Goal: Information Seeking & Learning: Learn about a topic

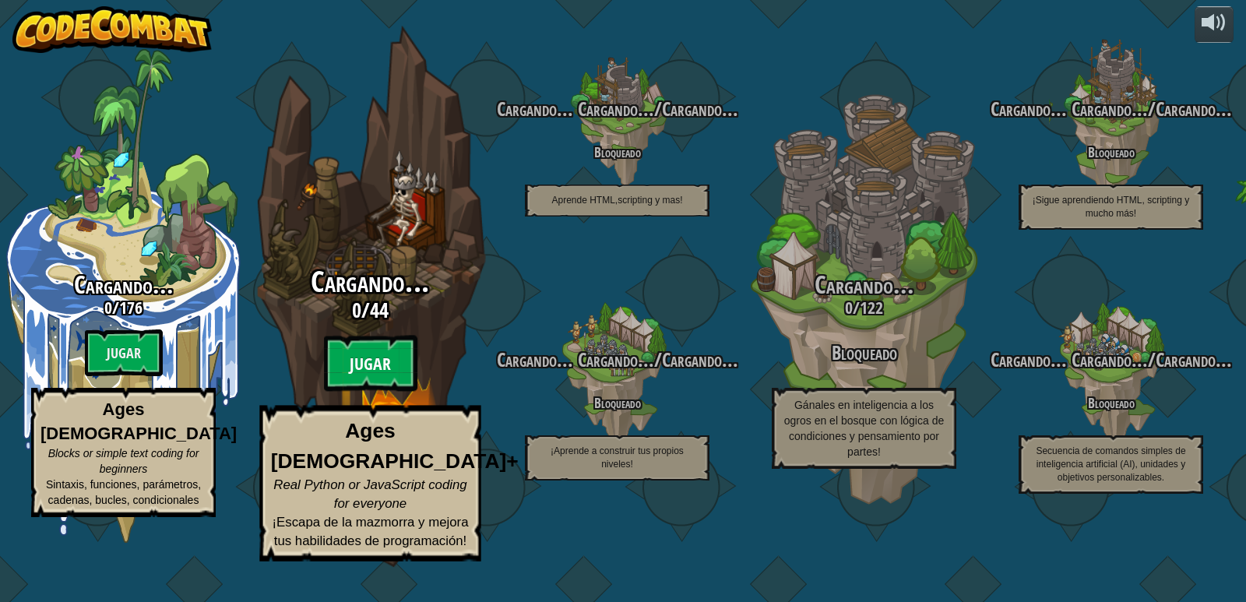
select select "es-419"
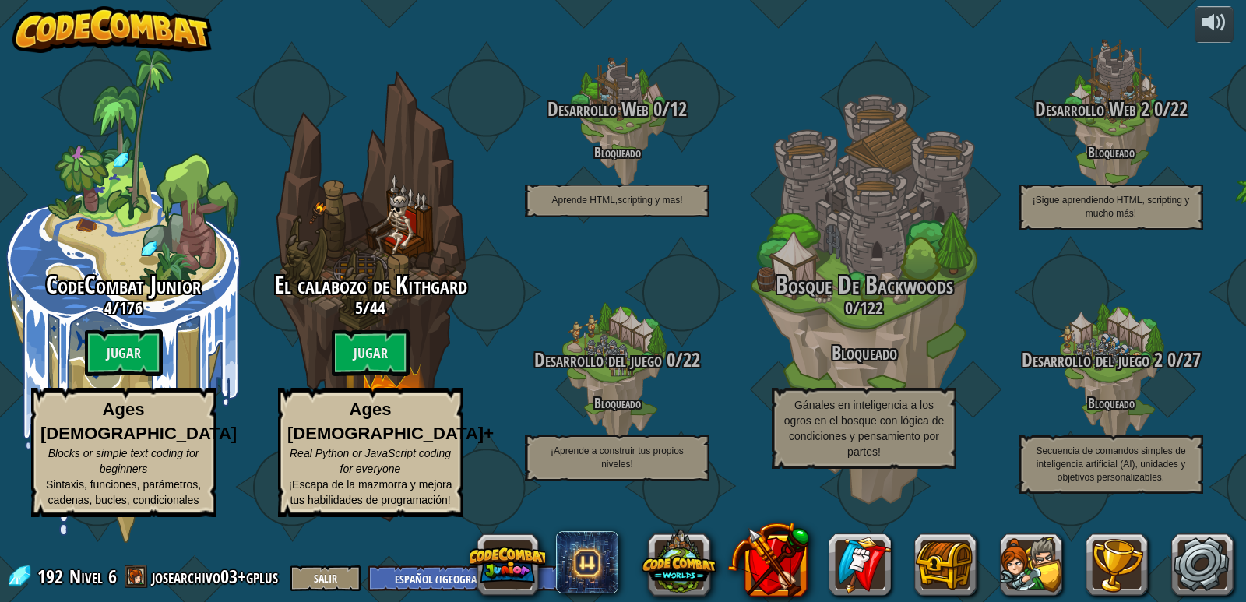
click at [381, 376] on btn "Jugar" at bounding box center [371, 352] width 78 height 47
select select "es-419"
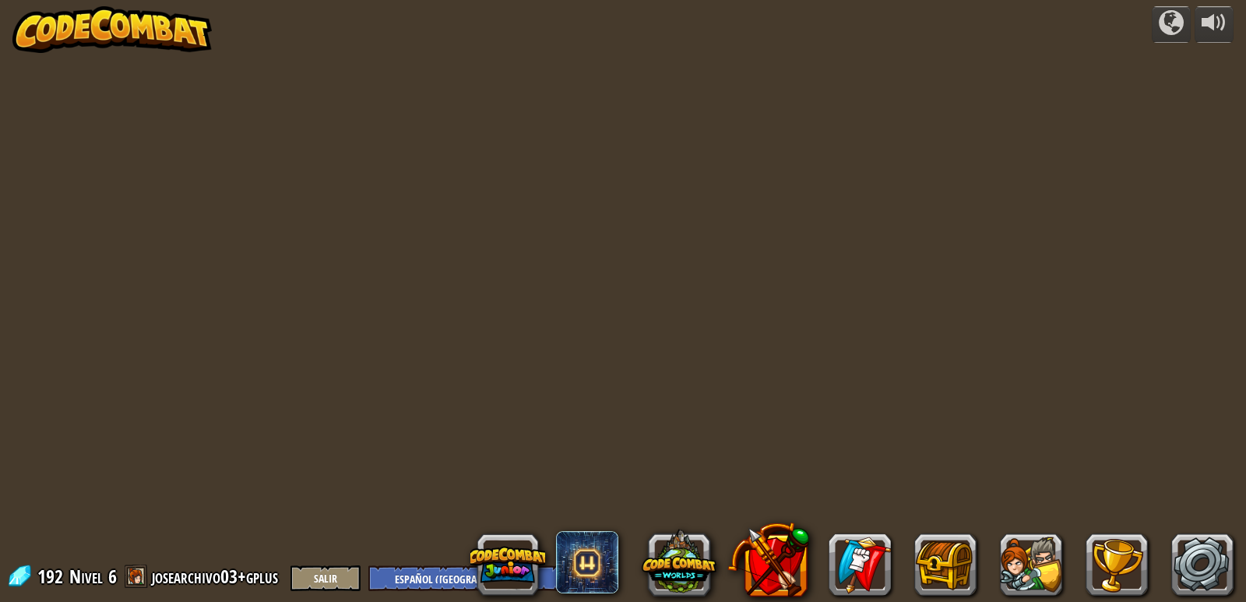
select select "es-419"
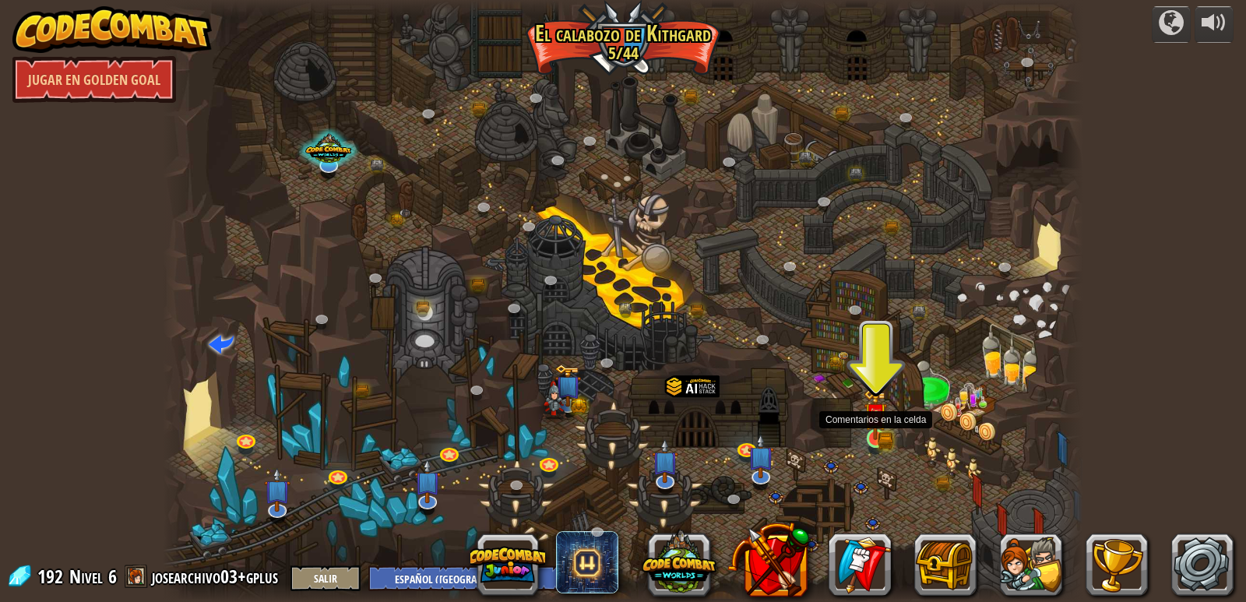
click at [873, 421] on img at bounding box center [876, 415] width 14 height 14
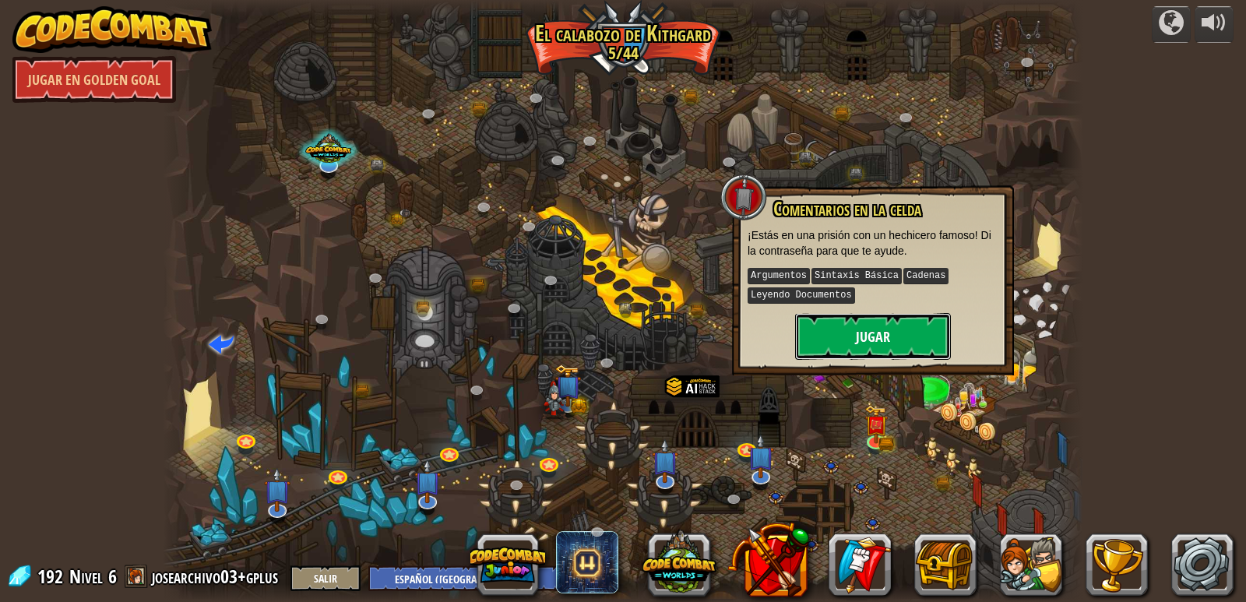
click at [894, 342] on button "Jugar" at bounding box center [873, 336] width 156 height 47
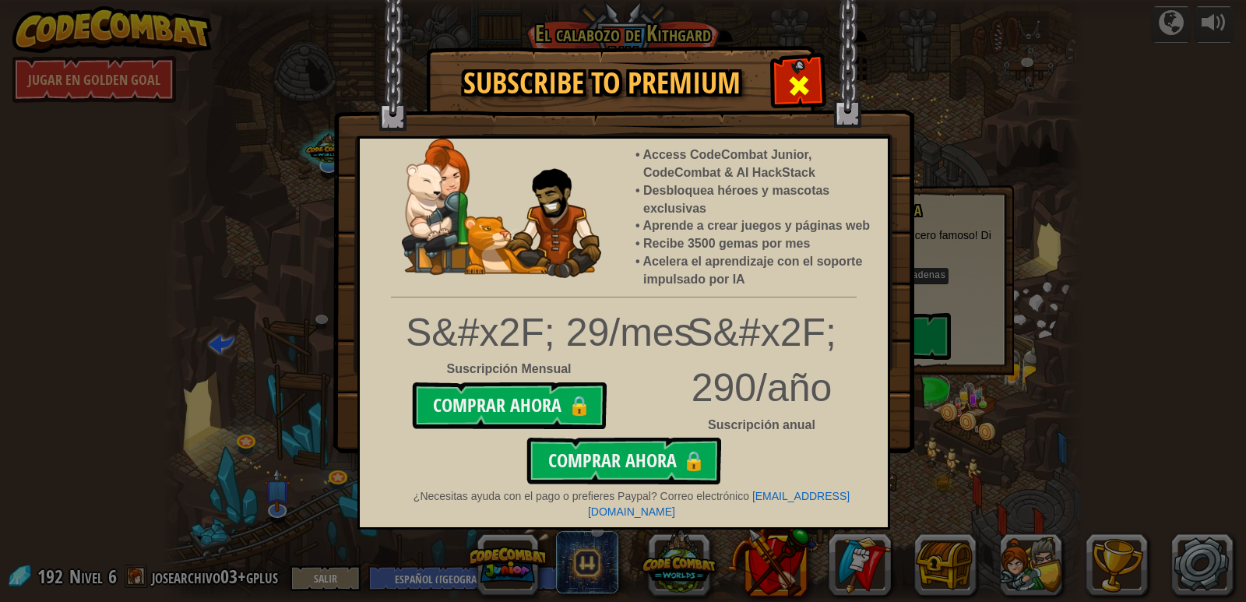
click at [822, 99] on div at bounding box center [798, 83] width 49 height 49
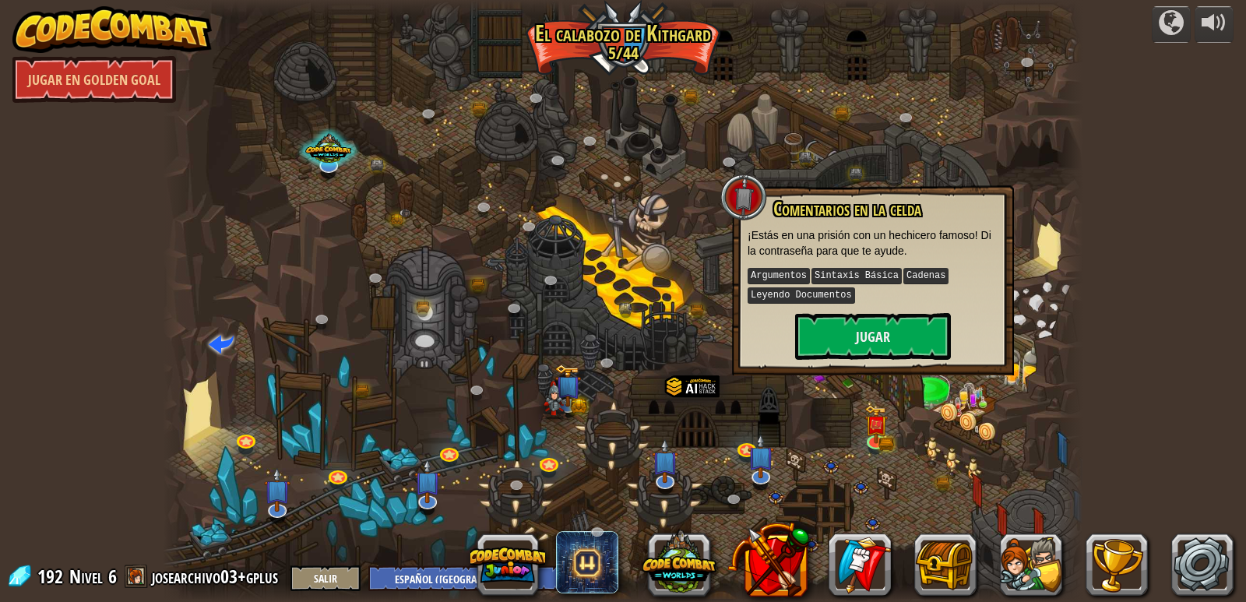
drag, startPoint x: 0, startPoint y: 423, endPoint x: 69, endPoint y: 407, distance: 70.5
click at [0, 423] on div "powered by [PERSON_NAME] en Golden Goal Cañón retorcido (Bloqueado) Desafío: re…" at bounding box center [623, 301] width 1246 height 602
drag, startPoint x: 701, startPoint y: 325, endPoint x: 685, endPoint y: 316, distance: 18.5
click at [695, 326] on div at bounding box center [623, 301] width 921 height 602
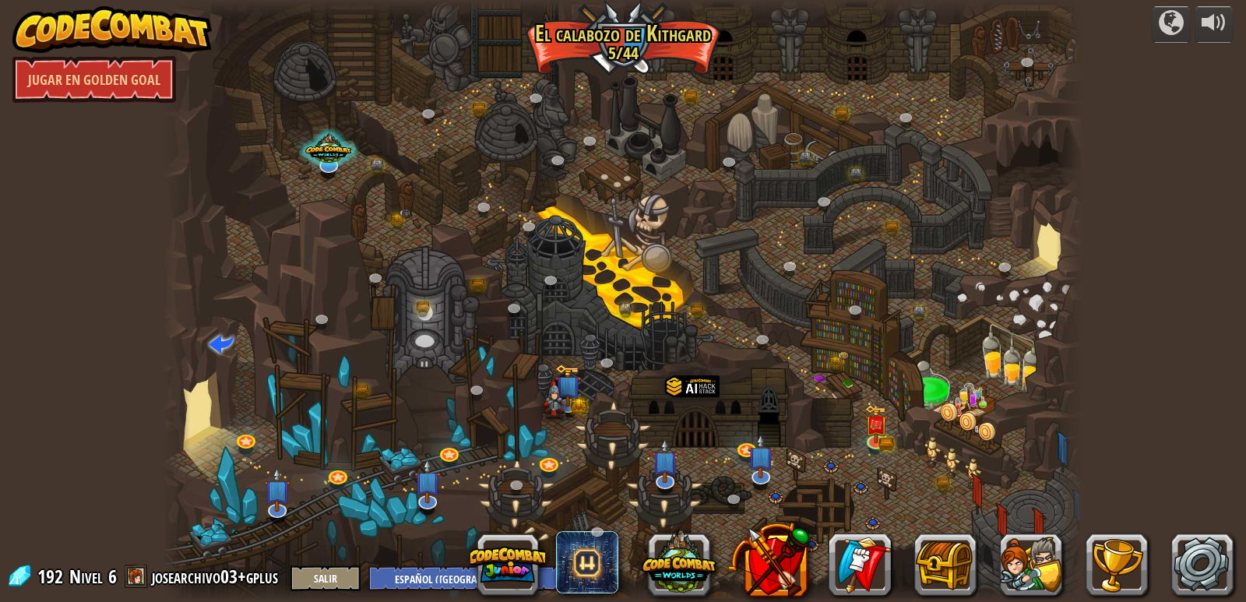
click at [74, 401] on div "powered by [PERSON_NAME] en Golden Goal Cañón retorcido (Bloqueado) Desafío: re…" at bounding box center [623, 301] width 1246 height 602
drag, startPoint x: 2, startPoint y: 288, endPoint x: 62, endPoint y: 315, distance: 65.9
click at [62, 315] on div "powered by [PERSON_NAME] en Golden Goal Cañón retorcido (Bloqueado) Desafío: re…" at bounding box center [623, 301] width 1246 height 602
click at [885, 428] on img at bounding box center [875, 414] width 23 height 51
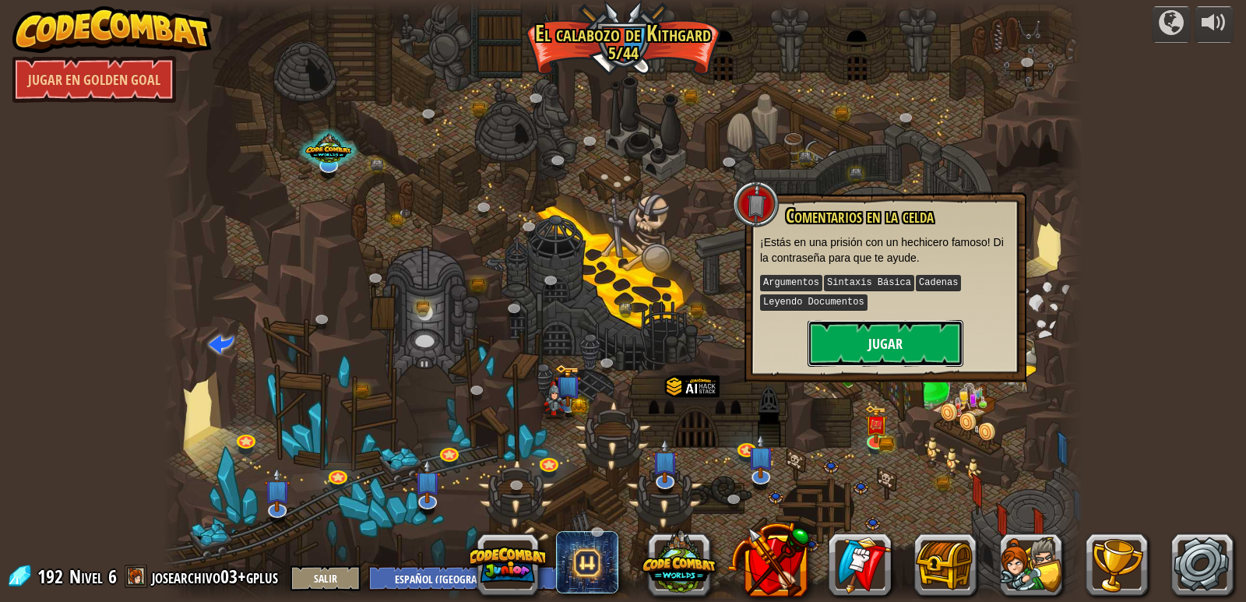
click at [916, 327] on button "Jugar" at bounding box center [886, 343] width 156 height 47
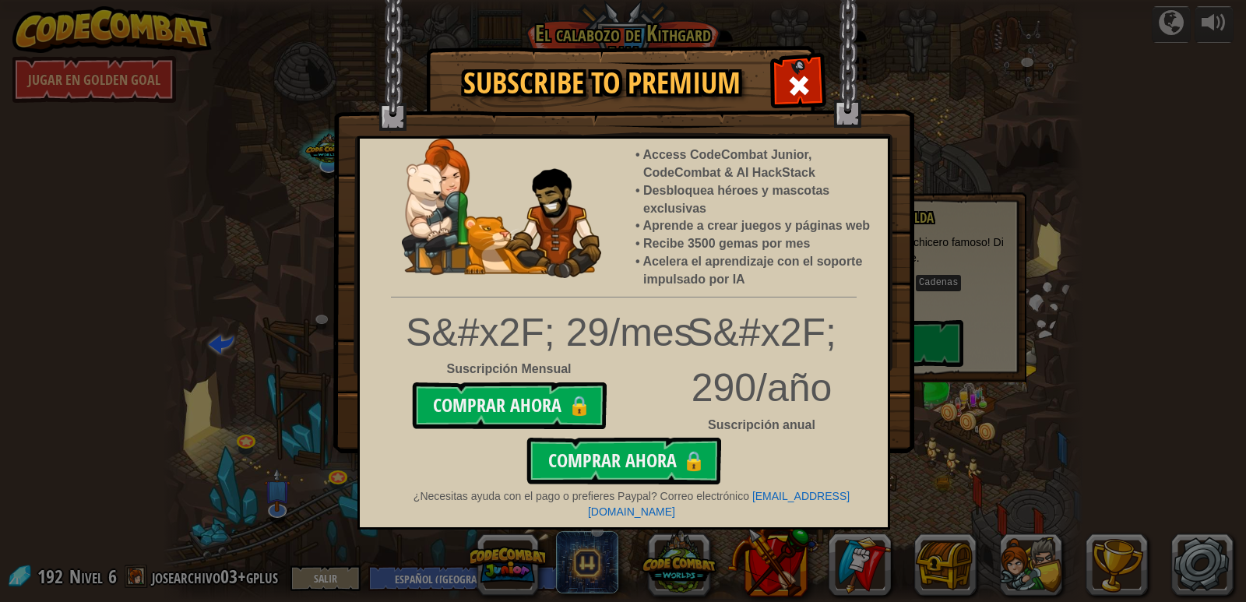
click at [916, 327] on div "Subscribe to Premium Access CodeCombat Junior, CodeCombat & AI HackStack Desblo…" at bounding box center [623, 301] width 1246 height 602
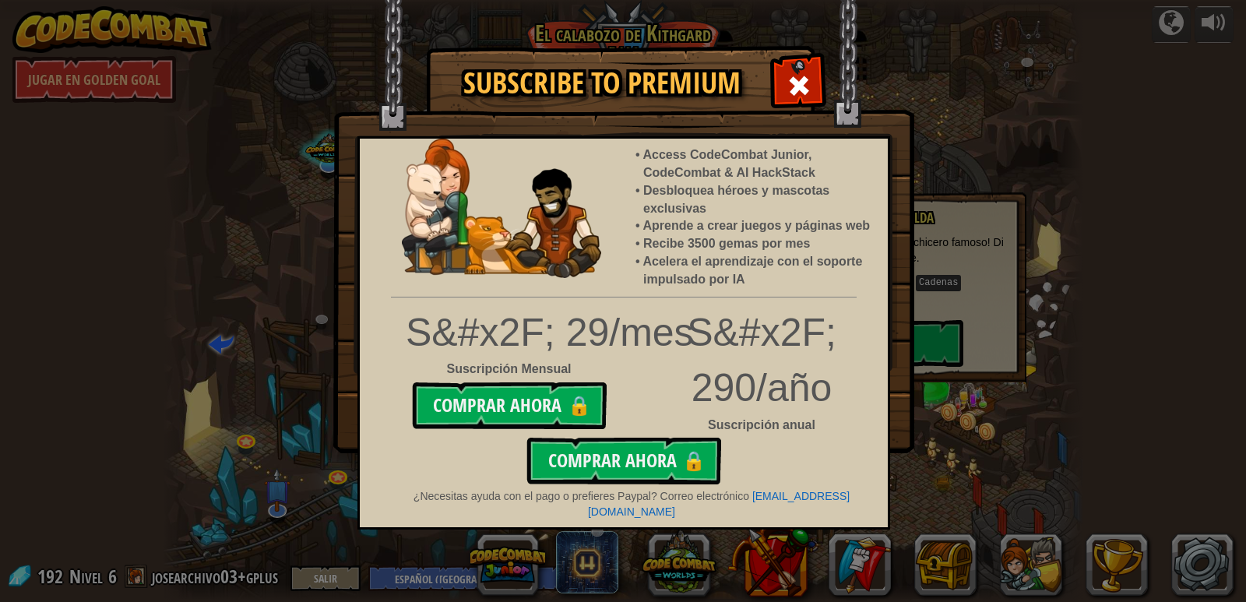
click at [916, 327] on div "Subscribe to Premium Access CodeCombat Junior, CodeCombat & AI HackStack Desblo…" at bounding box center [623, 301] width 1246 height 602
click at [1164, 357] on div "Subscribe to Premium Access CodeCombat Junior, CodeCombat & AI HackStack Desblo…" at bounding box center [623, 301] width 1246 height 602
click at [798, 81] on span at bounding box center [799, 85] width 25 height 25
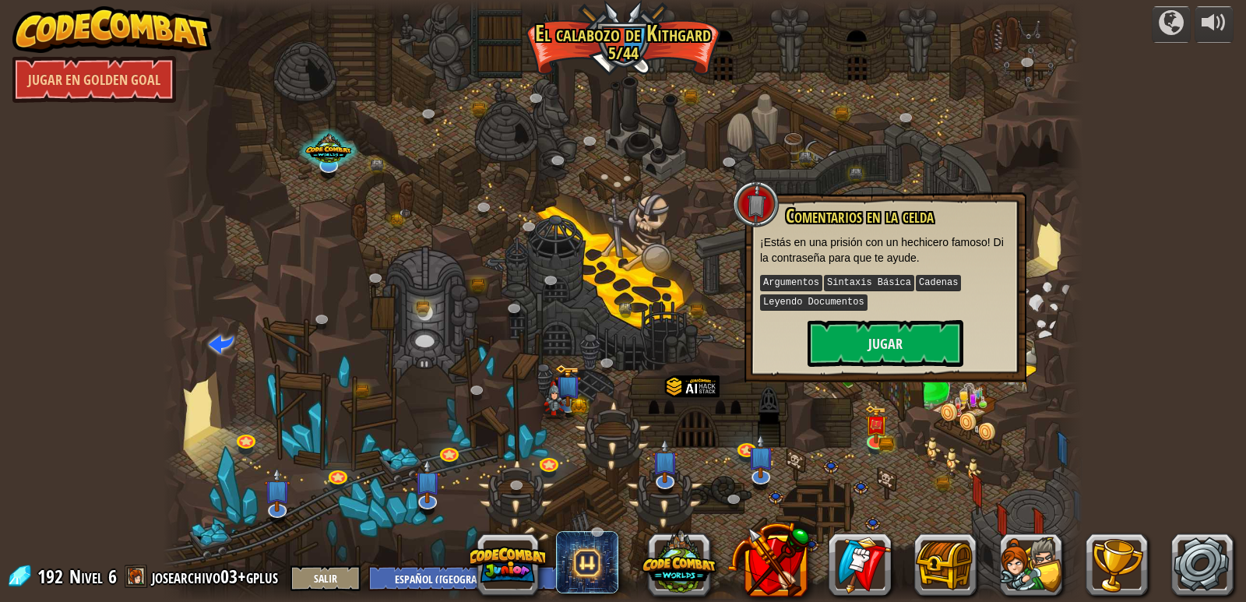
click at [777, 150] on div at bounding box center [623, 301] width 921 height 602
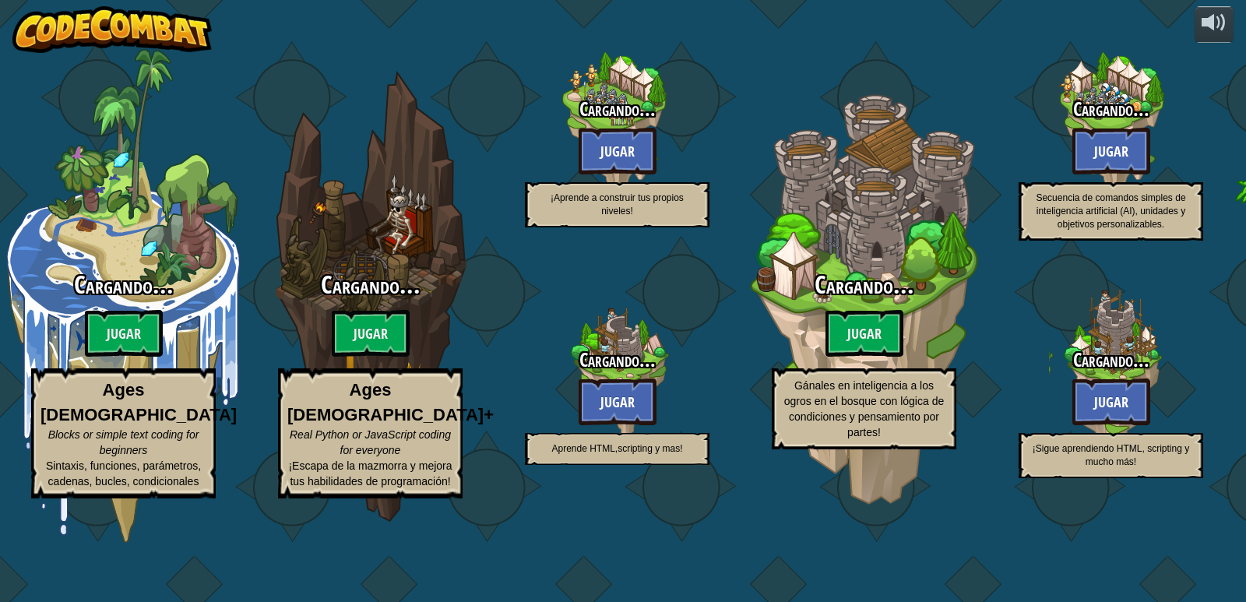
select select "es-419"
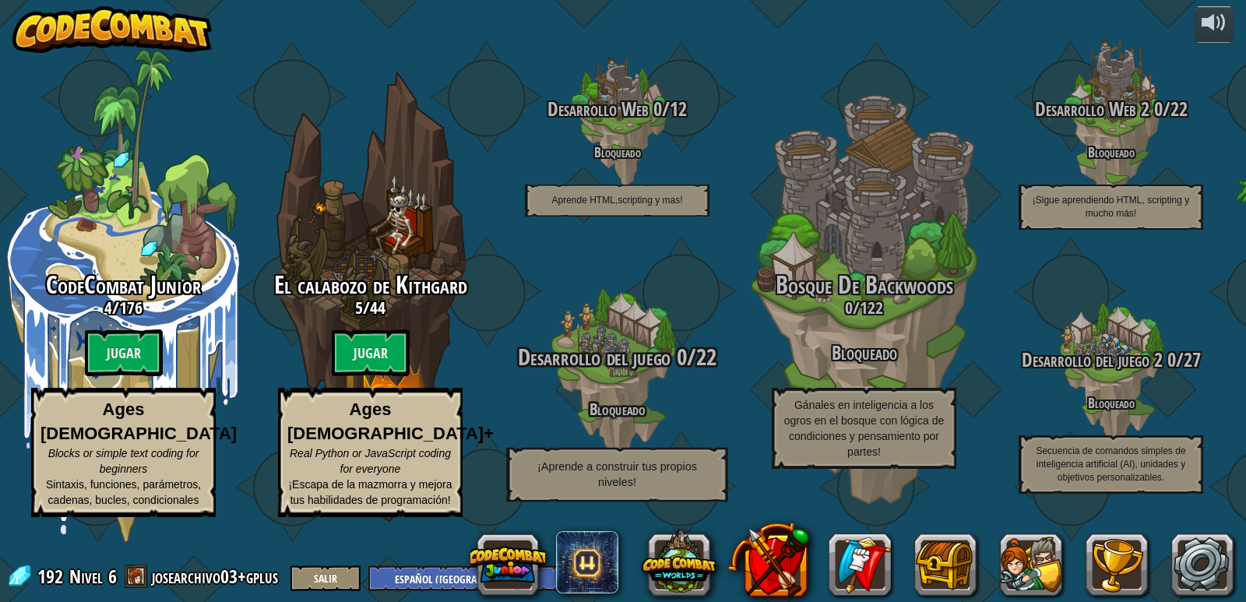
click at [650, 373] on span "Desarrollo del juego" at bounding box center [594, 357] width 153 height 32
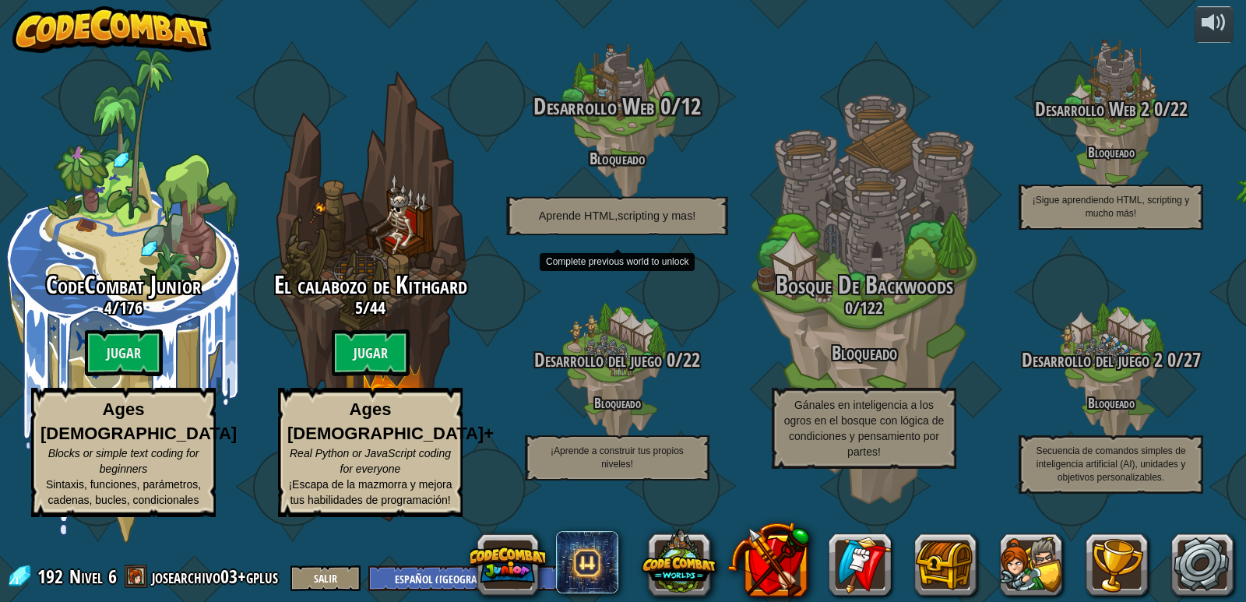
click at [597, 211] on div "Desarrollo Web 0 / 12 Bloqueado Aprende HTML,scripting y mas!" at bounding box center [617, 164] width 296 height 142
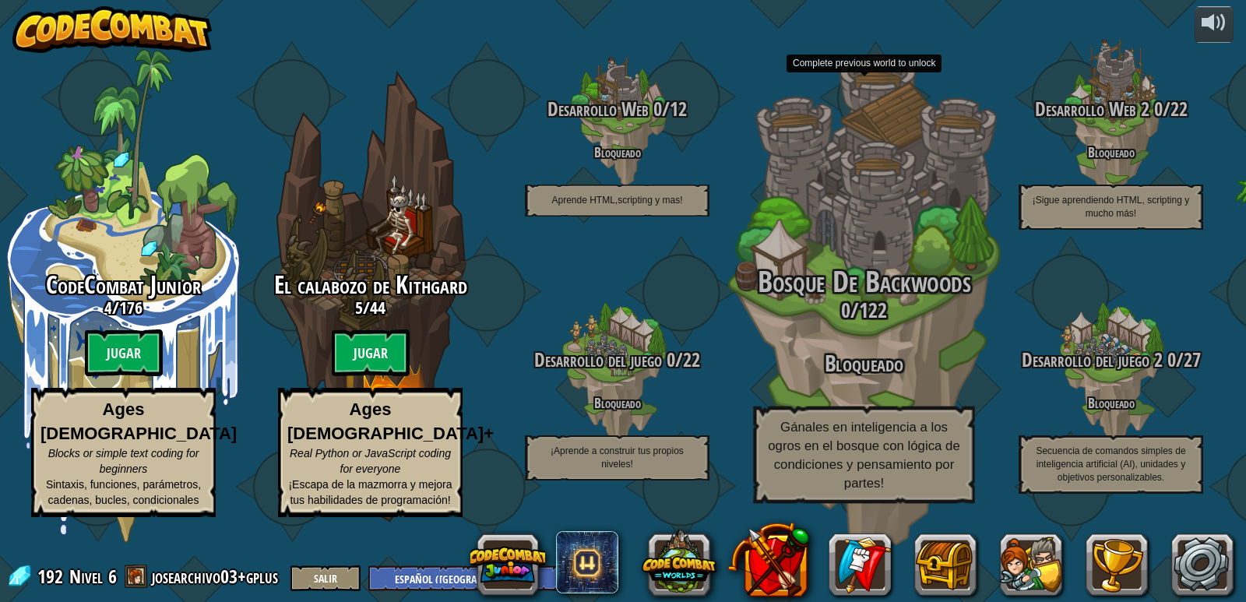
click at [825, 415] on div "Bosque De Backwoods 0 / 122 Bloqueado Gánales en inteligencia a los ogros en el…" at bounding box center [864, 385] width 296 height 238
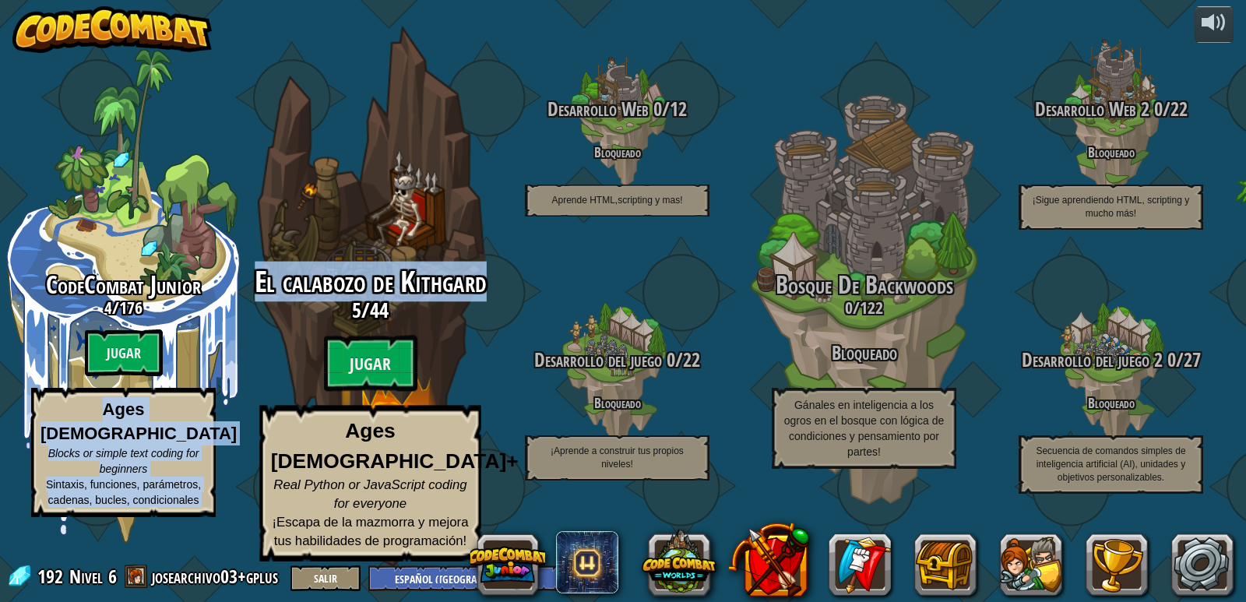
drag, startPoint x: 7, startPoint y: 410, endPoint x: 325, endPoint y: 340, distance: 325.2
click at [325, 340] on div "CodeCombat Junior 4 / 176 Jugar Ages [DEMOGRAPHIC_DATA] Blocks or simple text c…" at bounding box center [623, 301] width 1246 height 602
click at [383, 378] on btn "Jugar" at bounding box center [370, 364] width 93 height 56
select select "es-419"
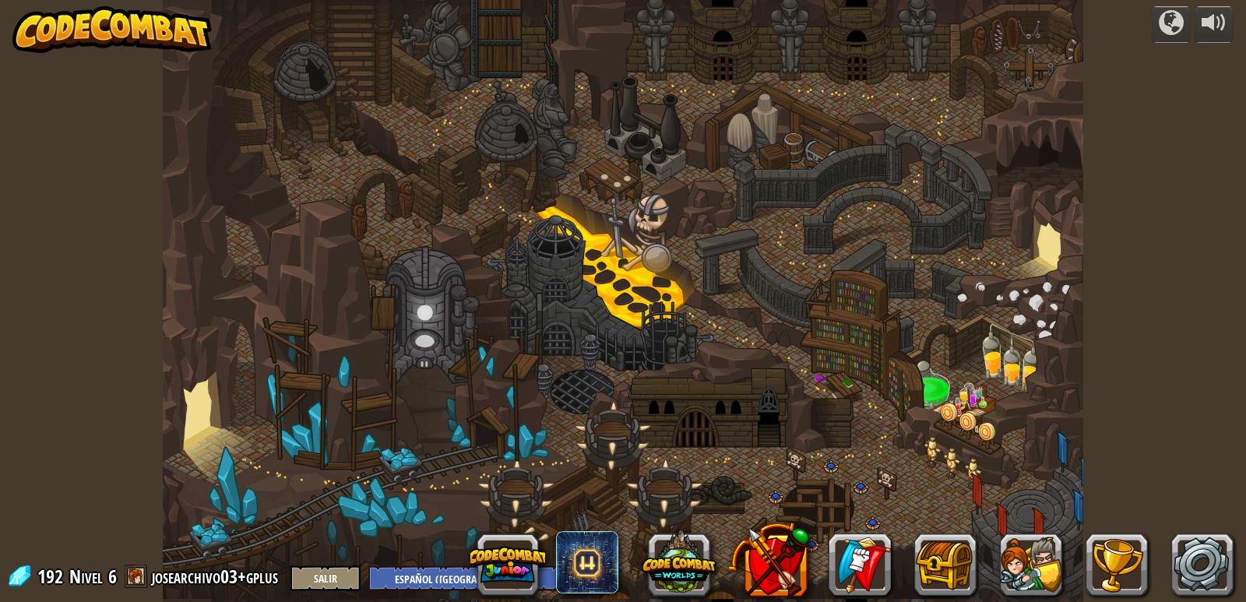
select select "es-419"
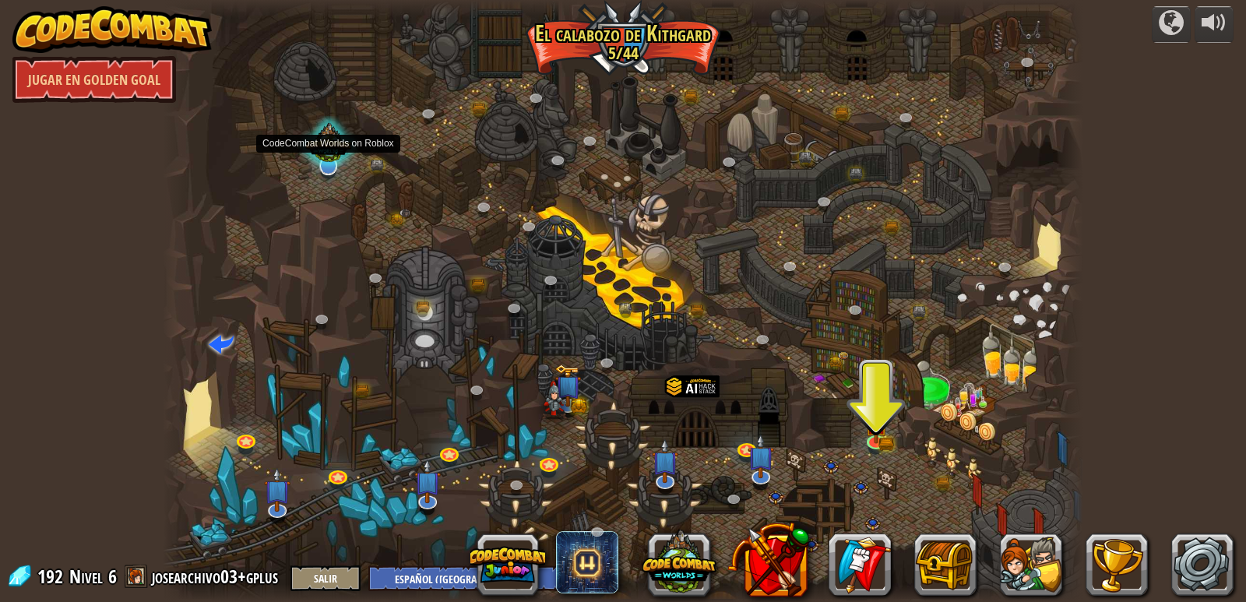
click at [335, 159] on div at bounding box center [328, 145] width 63 height 59
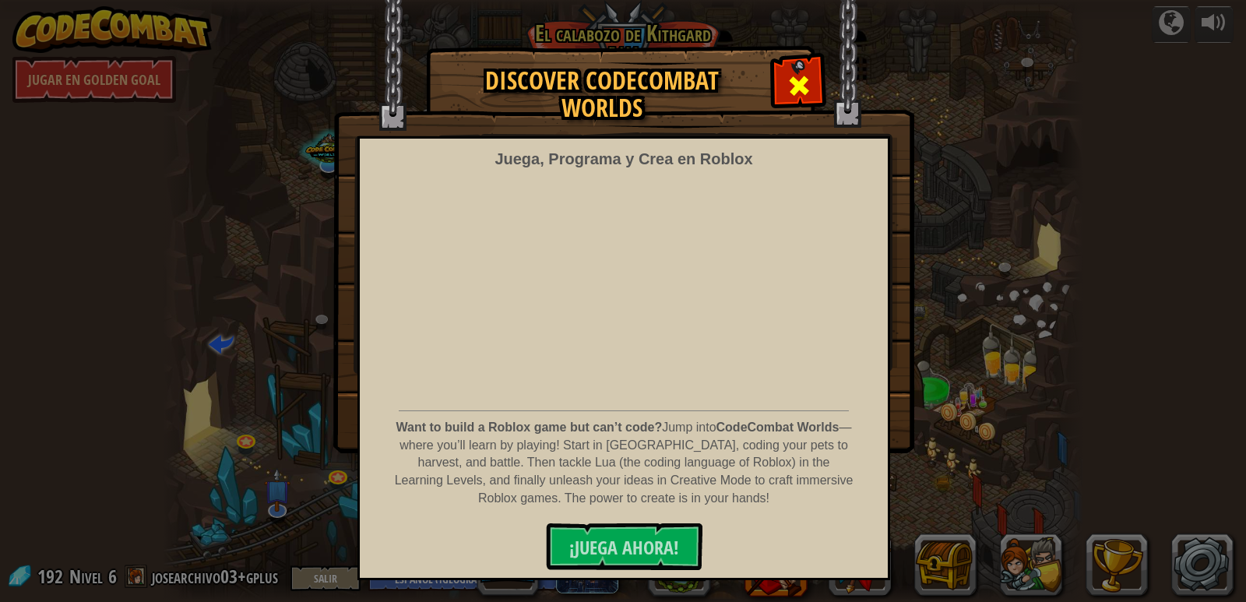
click at [802, 83] on span at bounding box center [799, 85] width 25 height 25
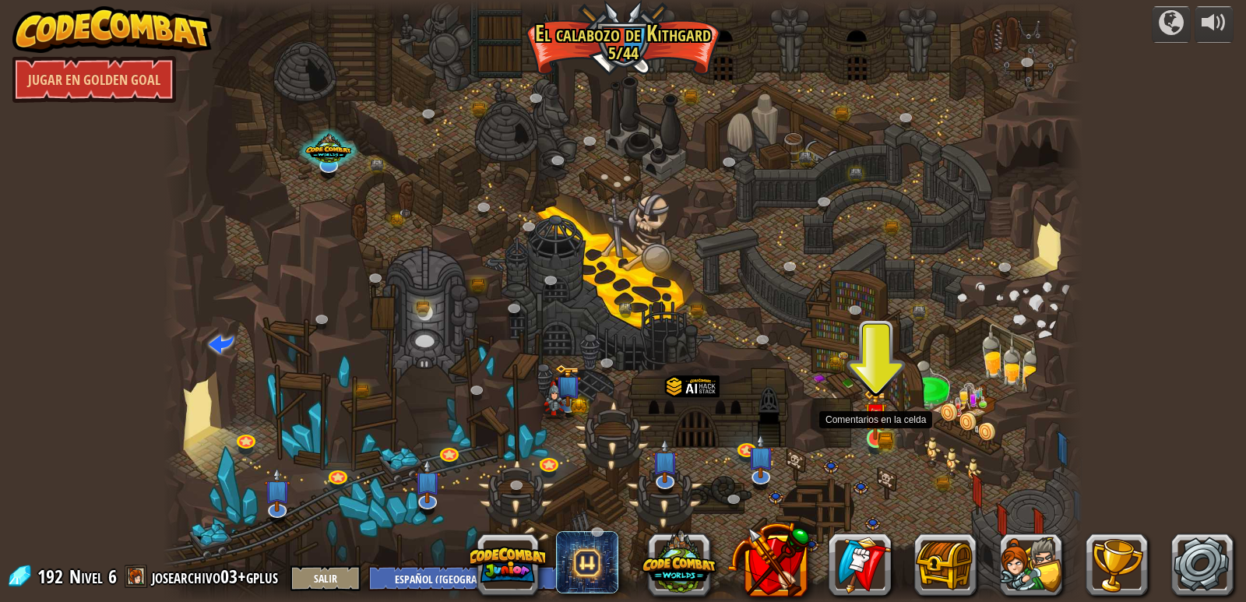
click at [875, 420] on img at bounding box center [876, 415] width 14 height 14
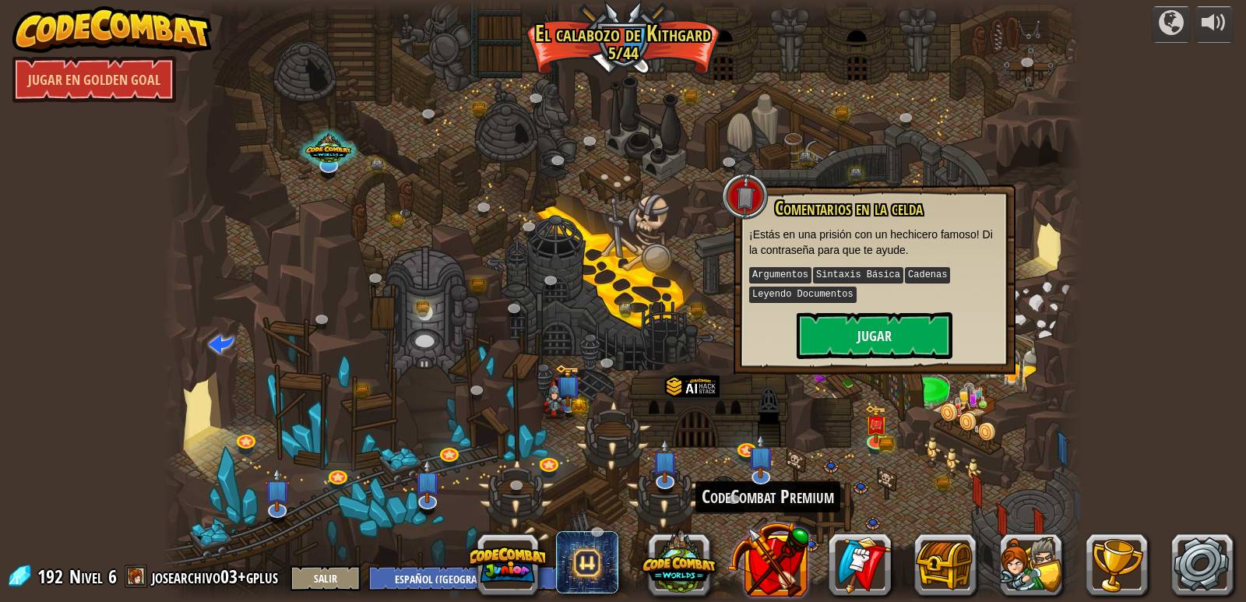
click at [806, 561] on button at bounding box center [768, 560] width 82 height 82
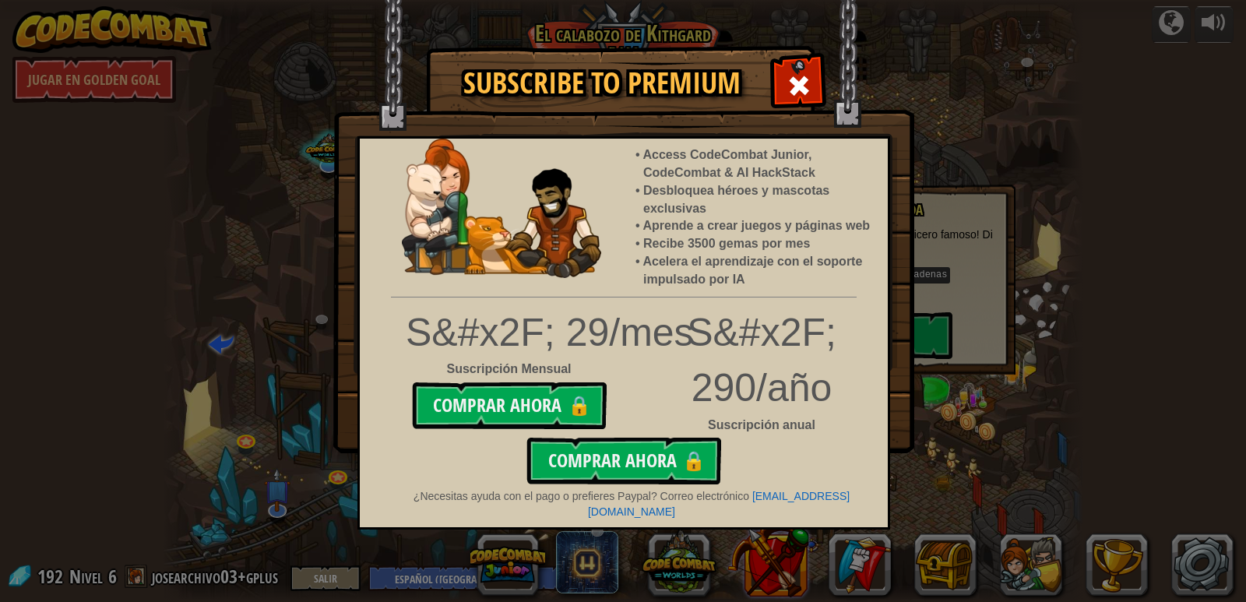
click at [806, 561] on div "Subscribe to Premium Access CodeCombat Junior, CodeCombat & AI HackStack Desblo…" at bounding box center [623, 301] width 1246 height 602
click at [850, 566] on div "Subscribe to Premium Access CodeCombat Junior, CodeCombat & AI HackStack Desblo…" at bounding box center [623, 301] width 1246 height 602
click at [801, 82] on span at bounding box center [799, 85] width 25 height 25
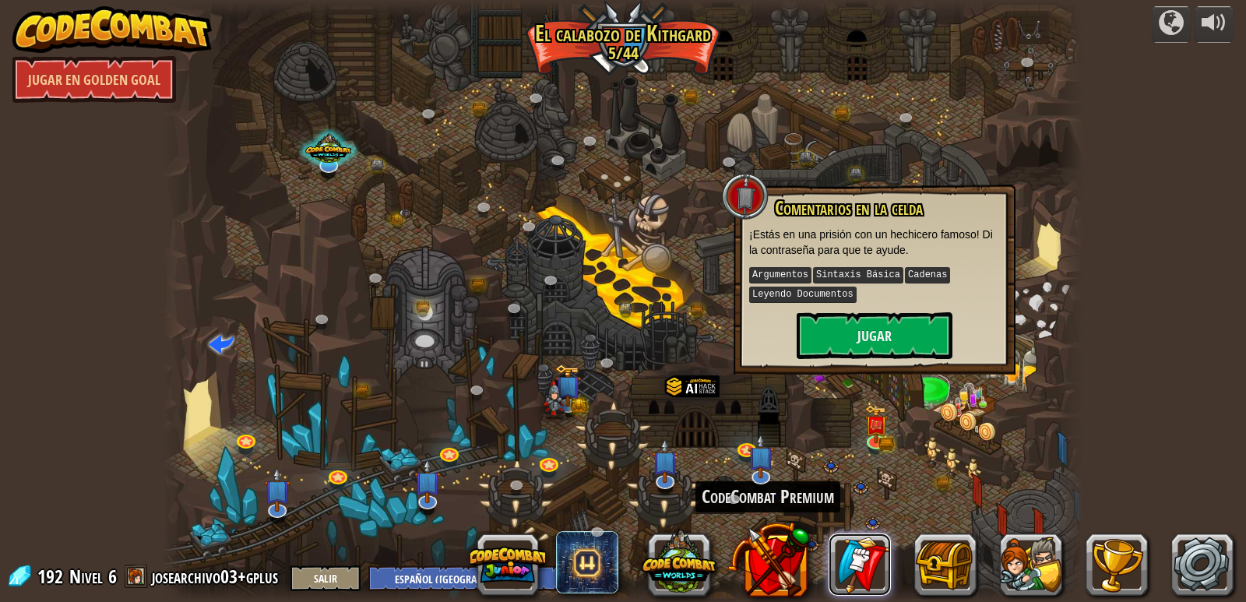
click at [882, 561] on link at bounding box center [860, 564] width 62 height 62
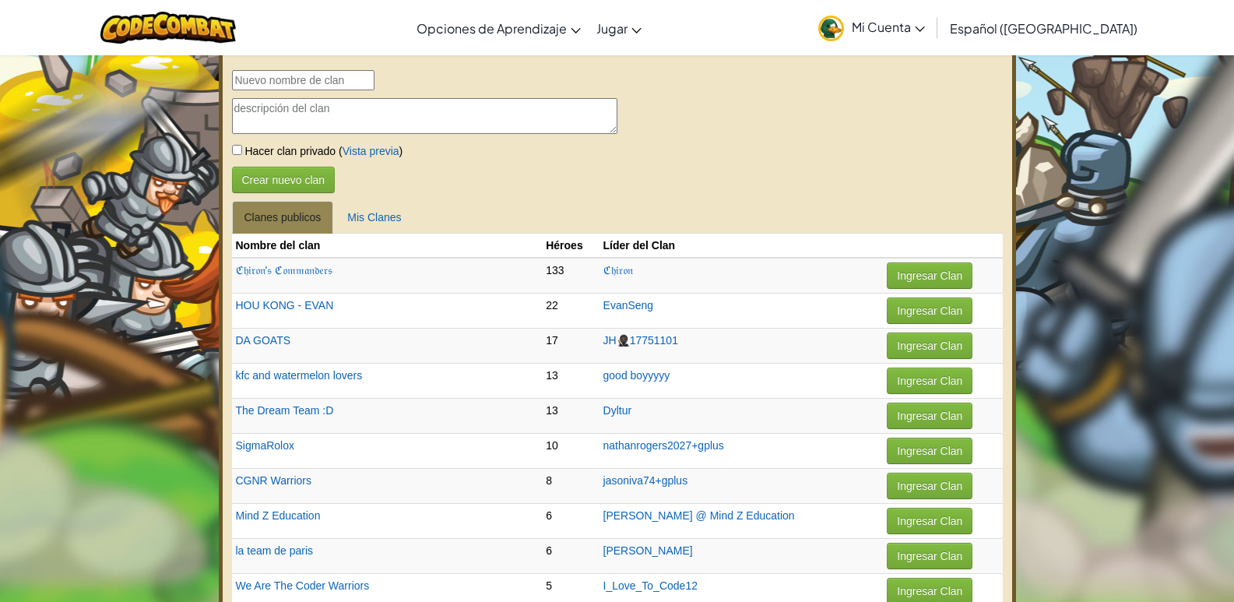
select select "es-419"
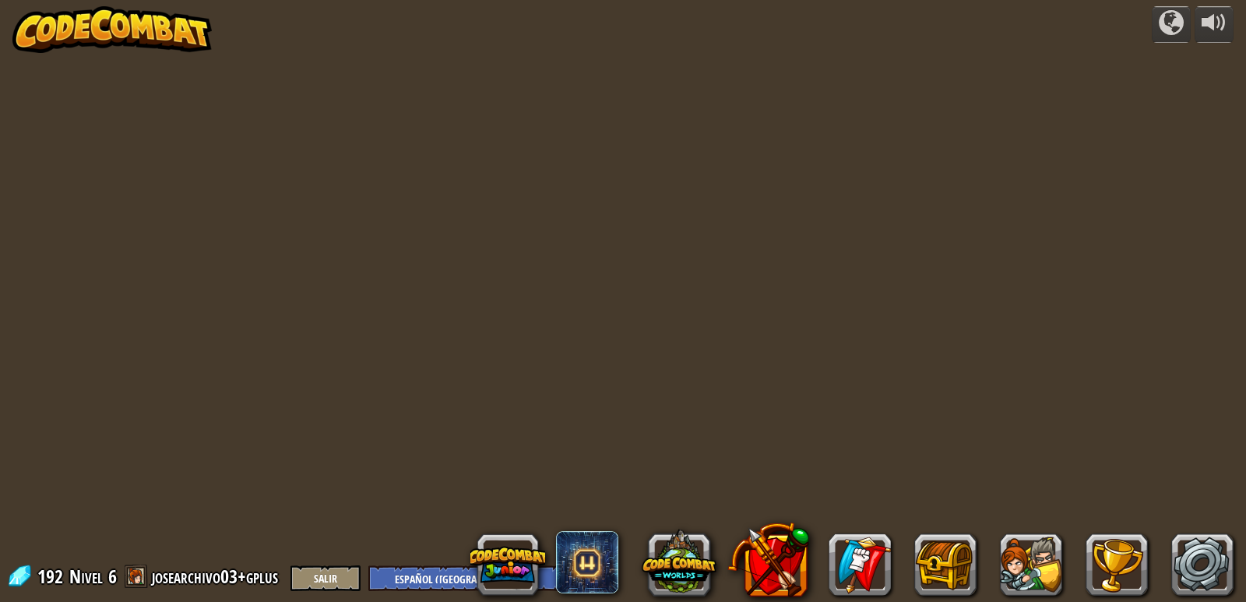
select select "es-419"
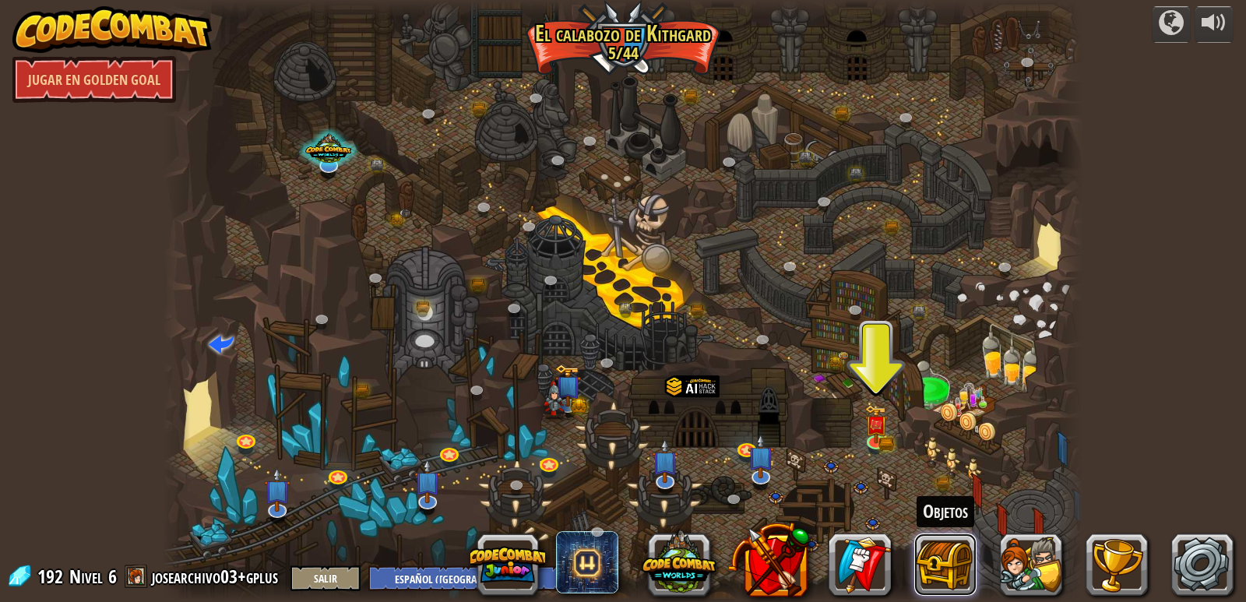
click at [952, 565] on button at bounding box center [945, 564] width 62 height 62
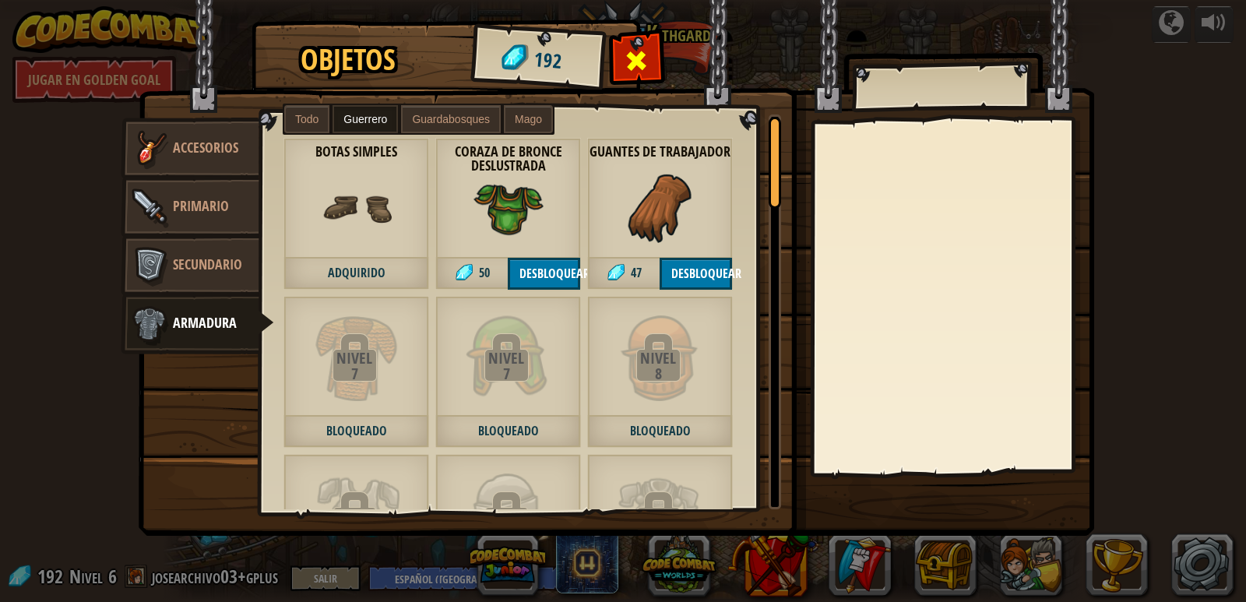
click at [630, 56] on span at bounding box center [637, 60] width 25 height 25
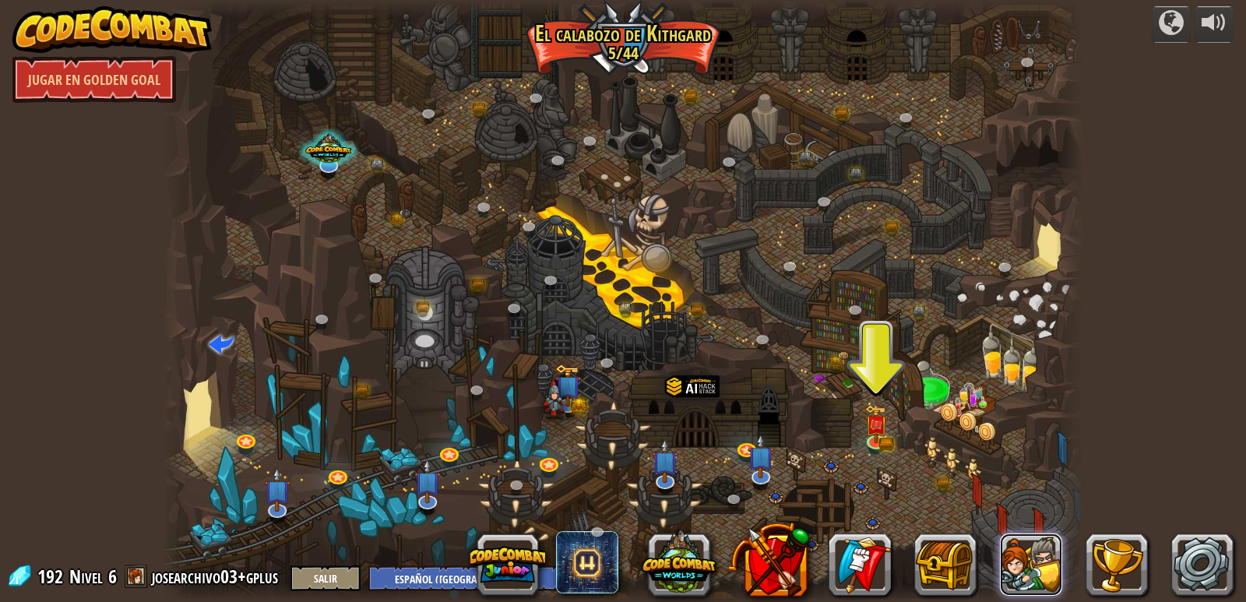
click at [1038, 565] on button at bounding box center [1031, 564] width 62 height 62
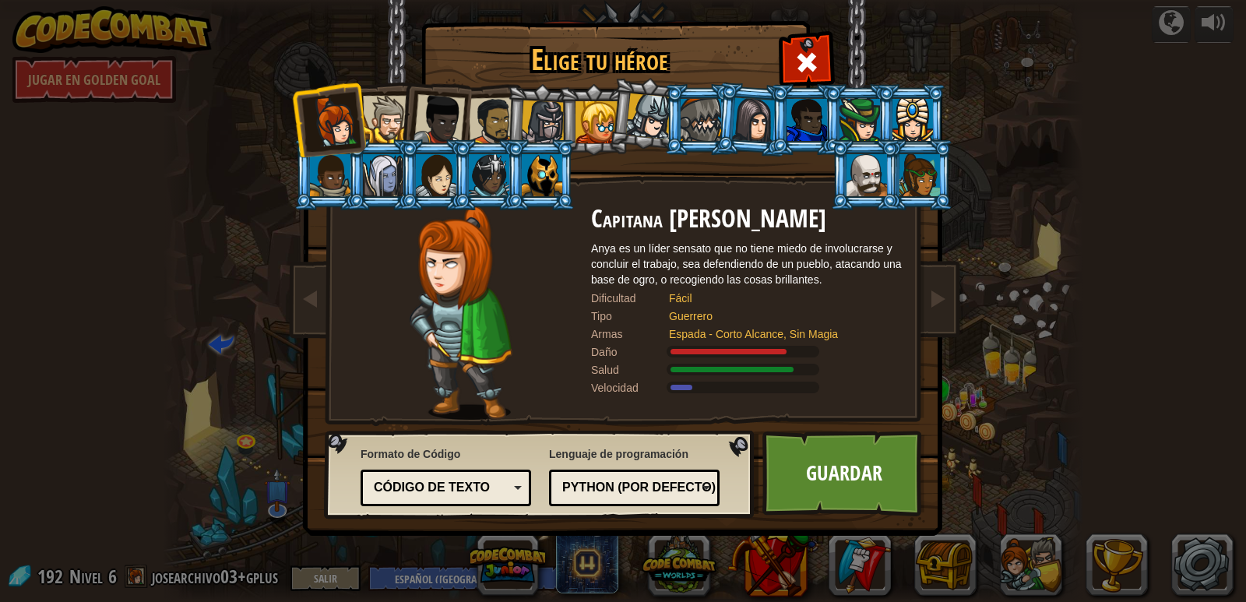
click at [685, 114] on div at bounding box center [701, 120] width 40 height 42
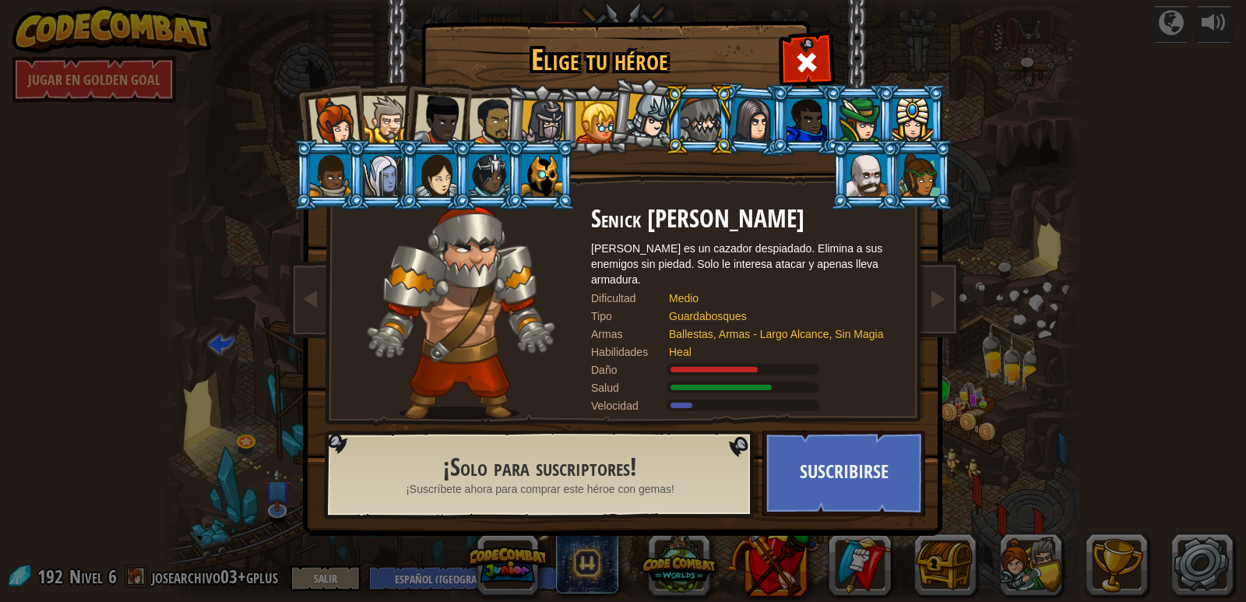
click at [621, 114] on li at bounding box center [645, 114] width 77 height 78
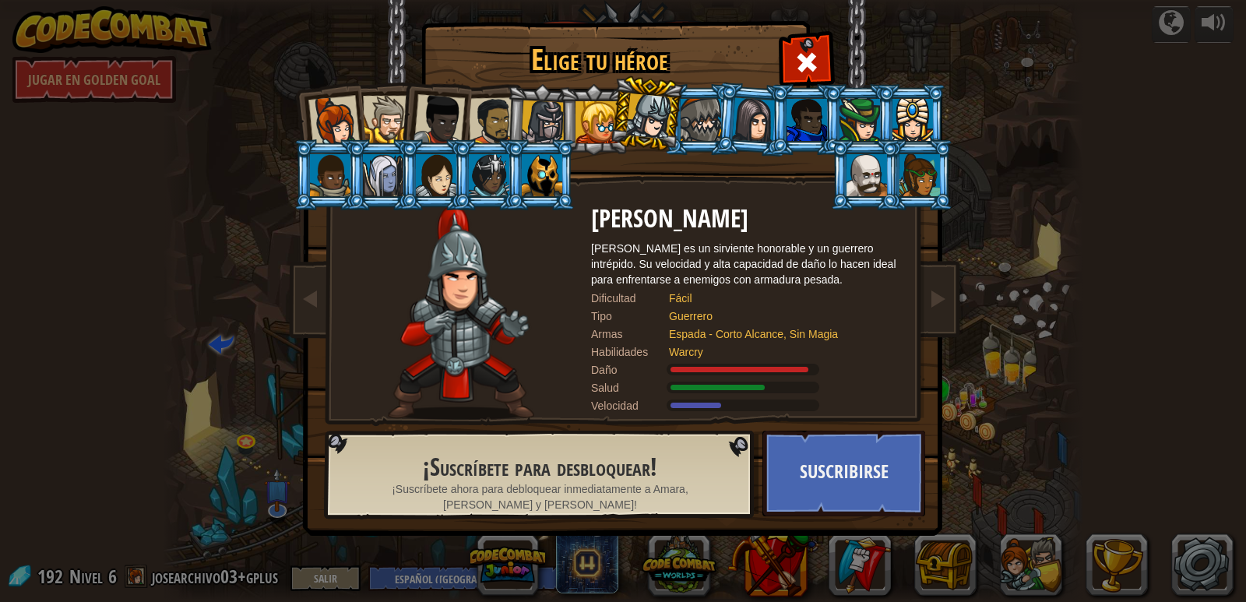
click at [553, 119] on div at bounding box center [543, 122] width 44 height 44
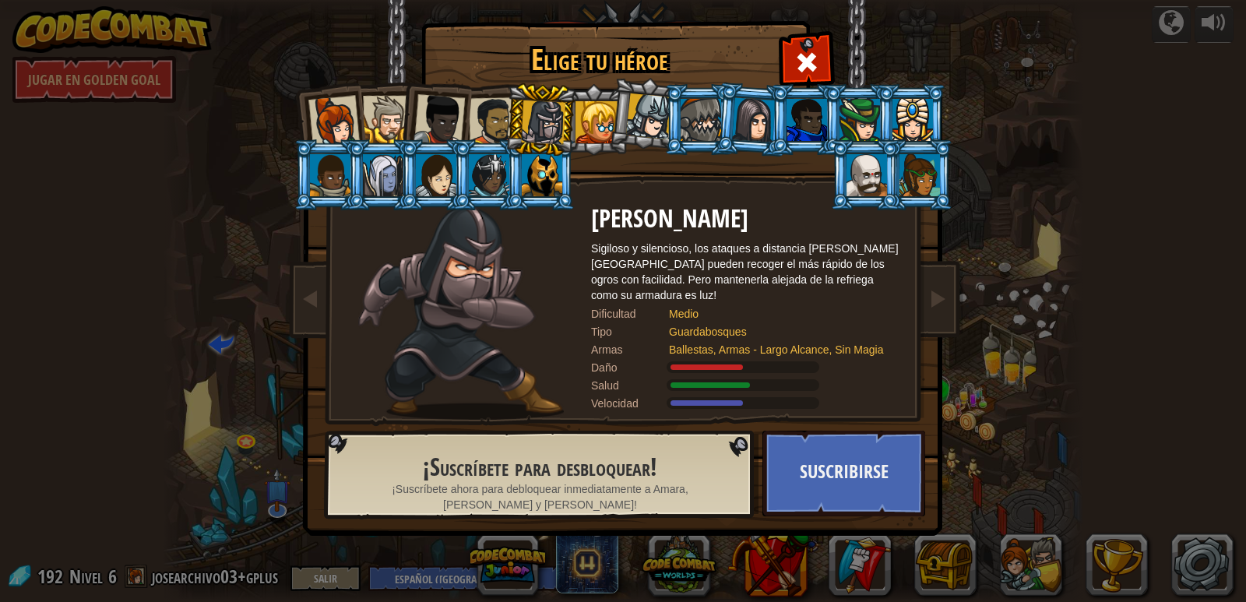
click at [496, 121] on div at bounding box center [493, 121] width 48 height 48
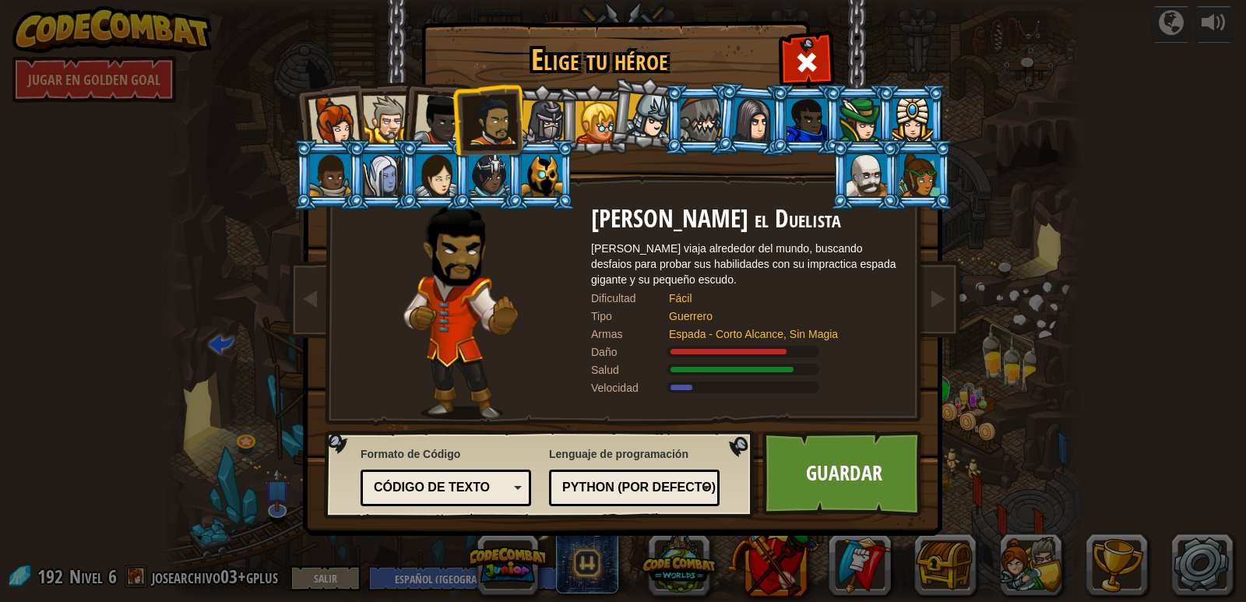
click at [394, 124] on div at bounding box center [387, 120] width 48 height 48
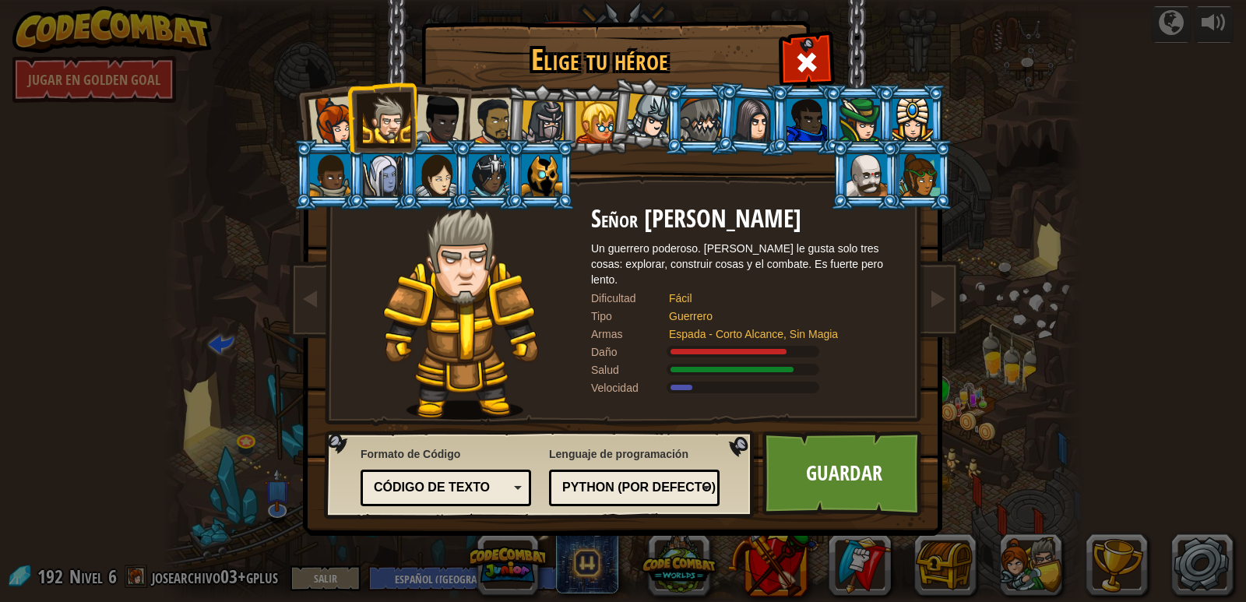
click at [0, 309] on div "[PERSON_NAME] tu héroe 192 Capitana [PERSON_NAME] es un líder sensato que no ti…" at bounding box center [623, 301] width 1246 height 602
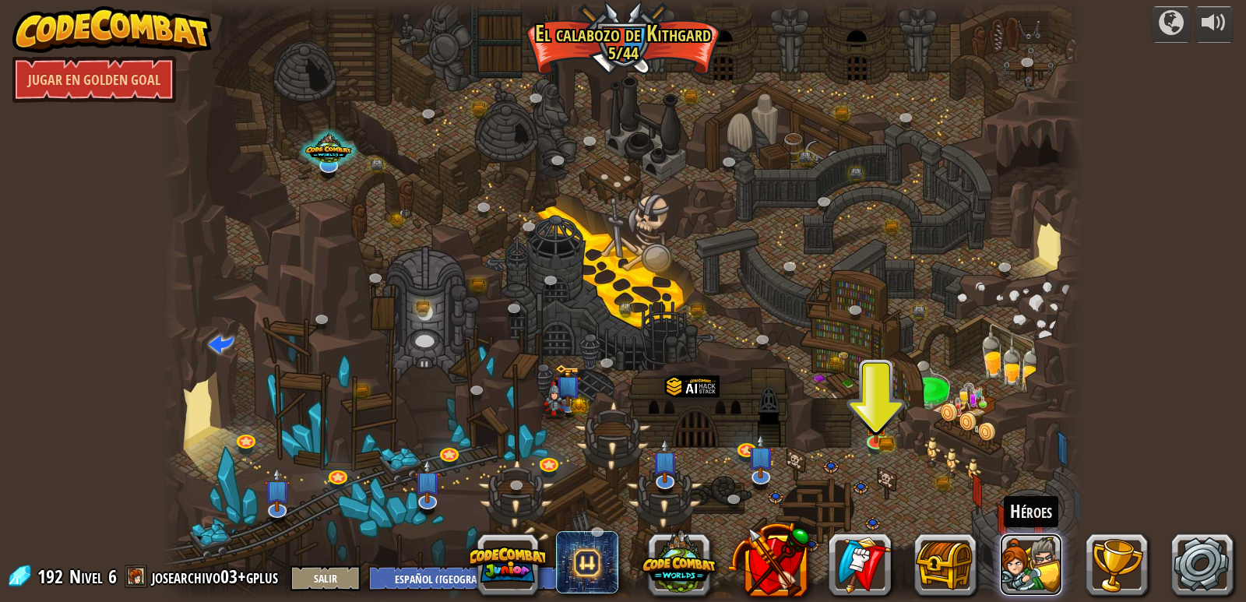
click at [1010, 569] on button at bounding box center [1031, 564] width 62 height 62
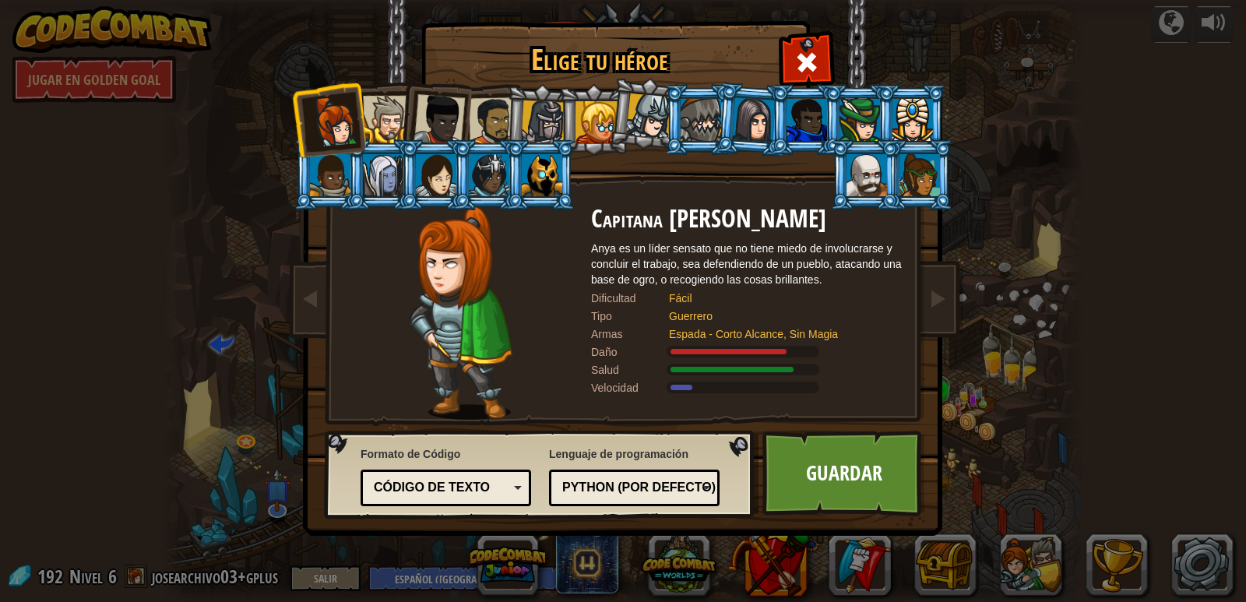
click at [541, 176] on div at bounding box center [542, 175] width 40 height 42
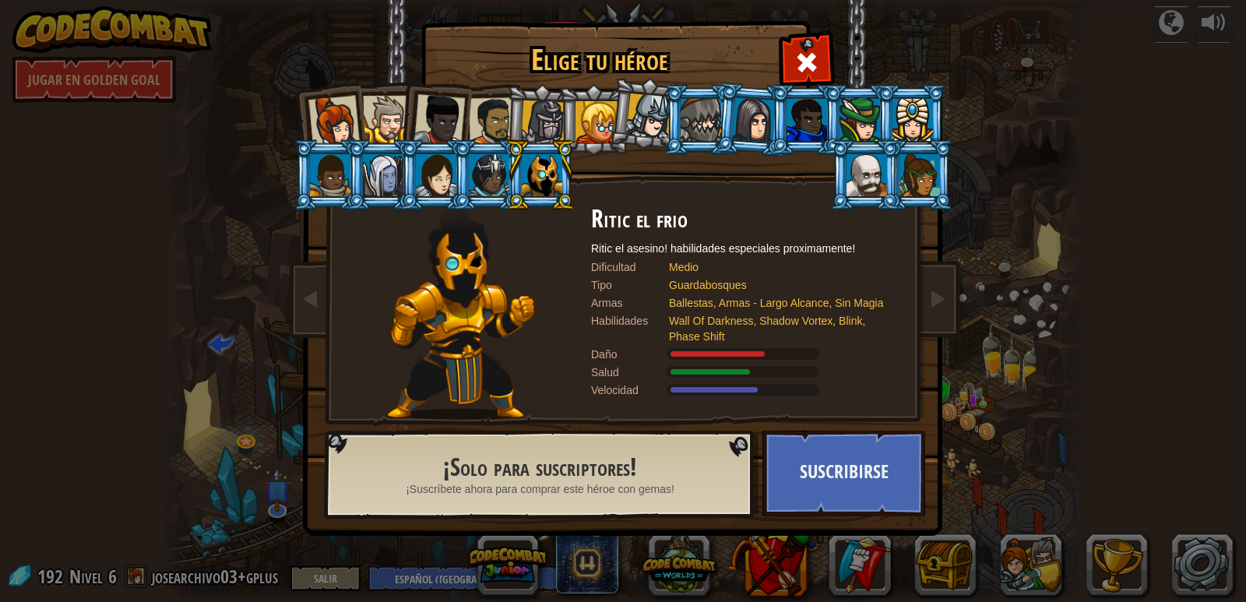
click at [480, 174] on div at bounding box center [489, 175] width 40 height 42
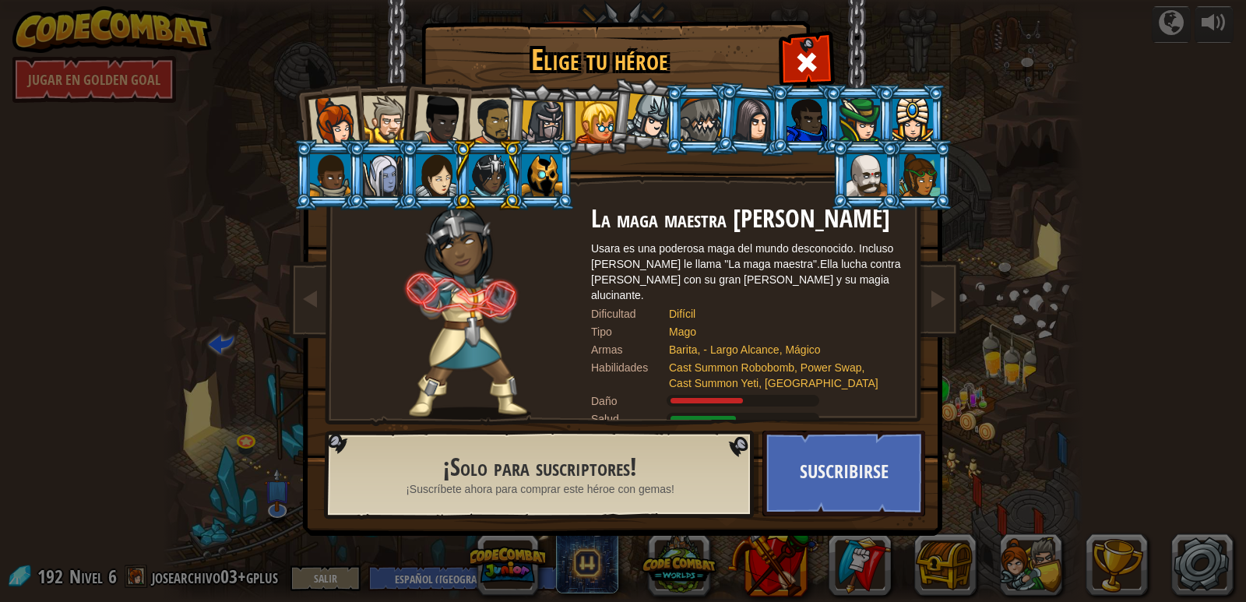
click at [422, 180] on div at bounding box center [436, 175] width 40 height 42
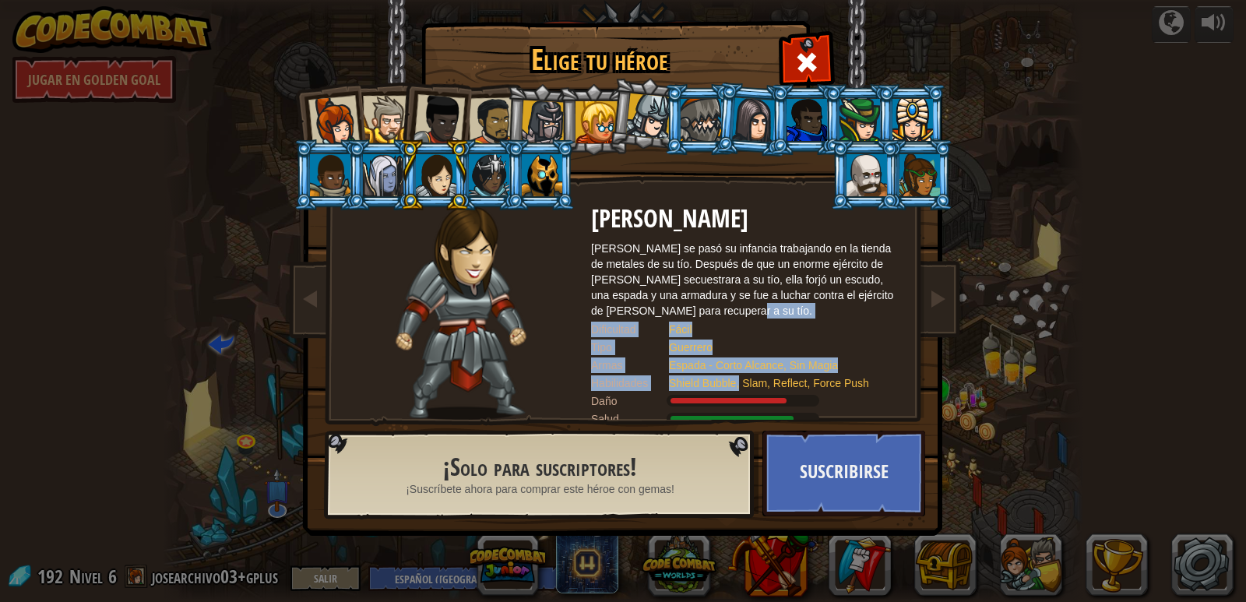
drag, startPoint x: 741, startPoint y: 380, endPoint x: 738, endPoint y: 297, distance: 82.6
click at [738, 297] on div "[PERSON_NAME] [PERSON_NAME] se pasó su infancia trabajando en la tienda de meta…" at bounding box center [747, 313] width 312 height 214
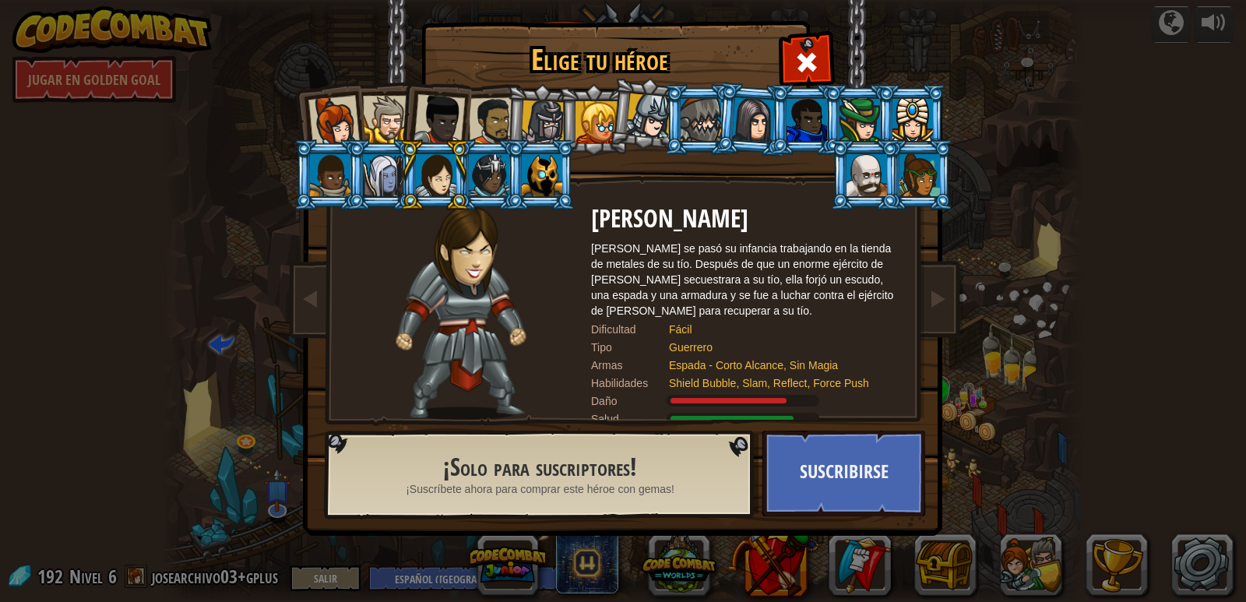
drag, startPoint x: 702, startPoint y: 397, endPoint x: 702, endPoint y: 386, distance: 10.9
click at [702, 396] on div at bounding box center [743, 401] width 153 height 12
click at [872, 201] on li at bounding box center [865, 174] width 70 height 71
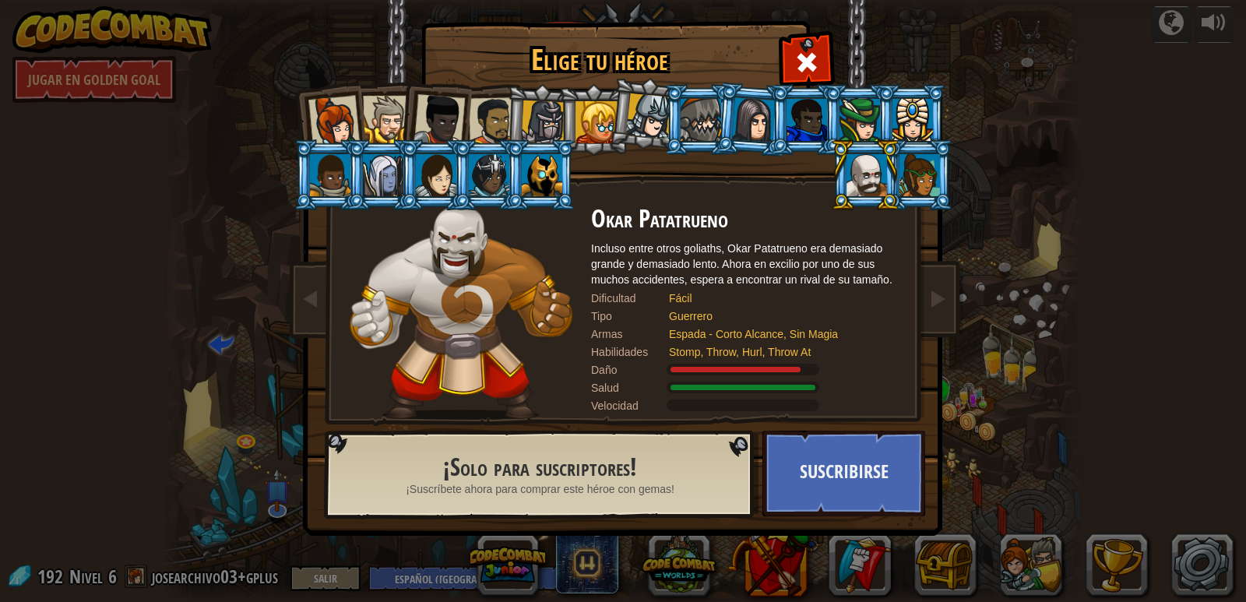
click at [915, 174] on div at bounding box center [919, 175] width 40 height 42
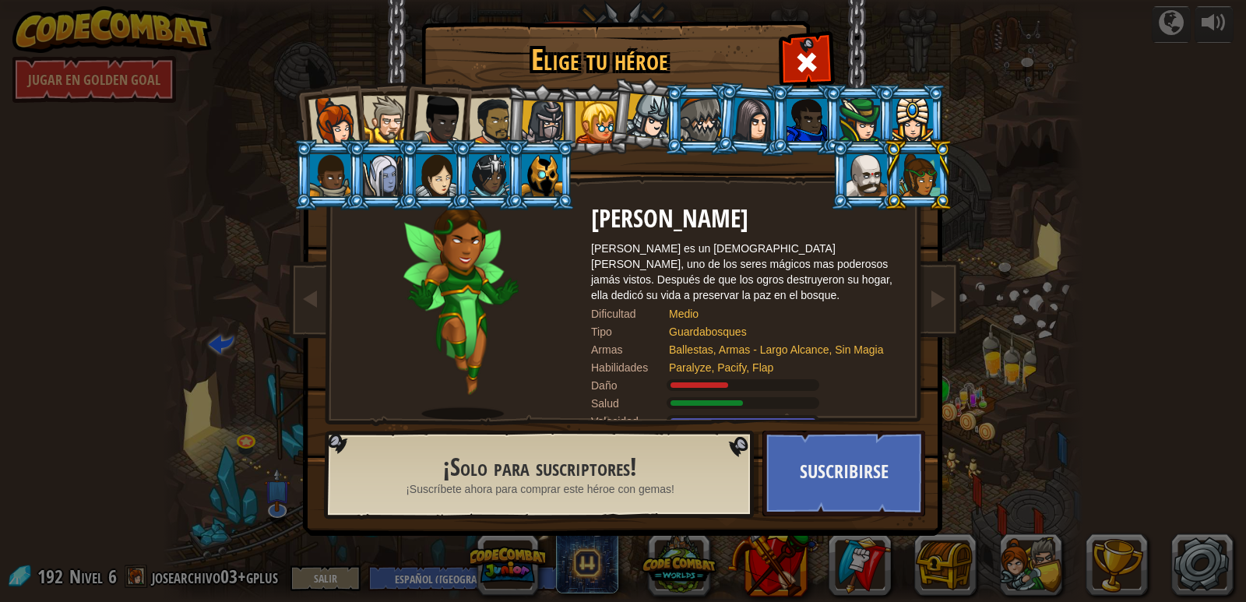
click at [899, 109] on div at bounding box center [912, 120] width 40 height 42
